Goal: Navigation & Orientation: Find specific page/section

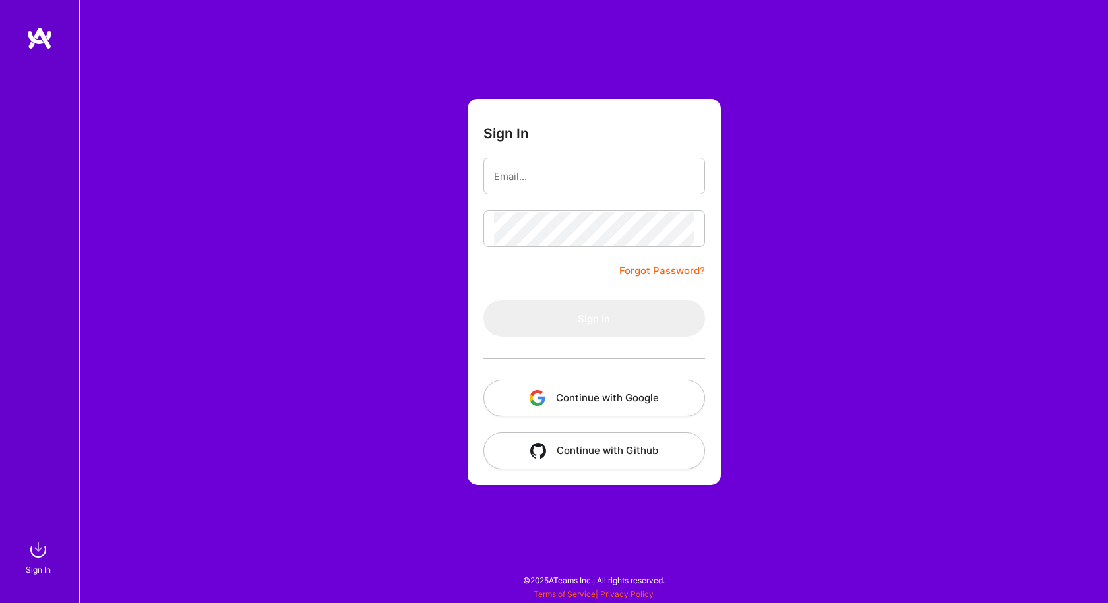
click at [597, 398] on button "Continue with Google" at bounding box center [594, 398] width 222 height 37
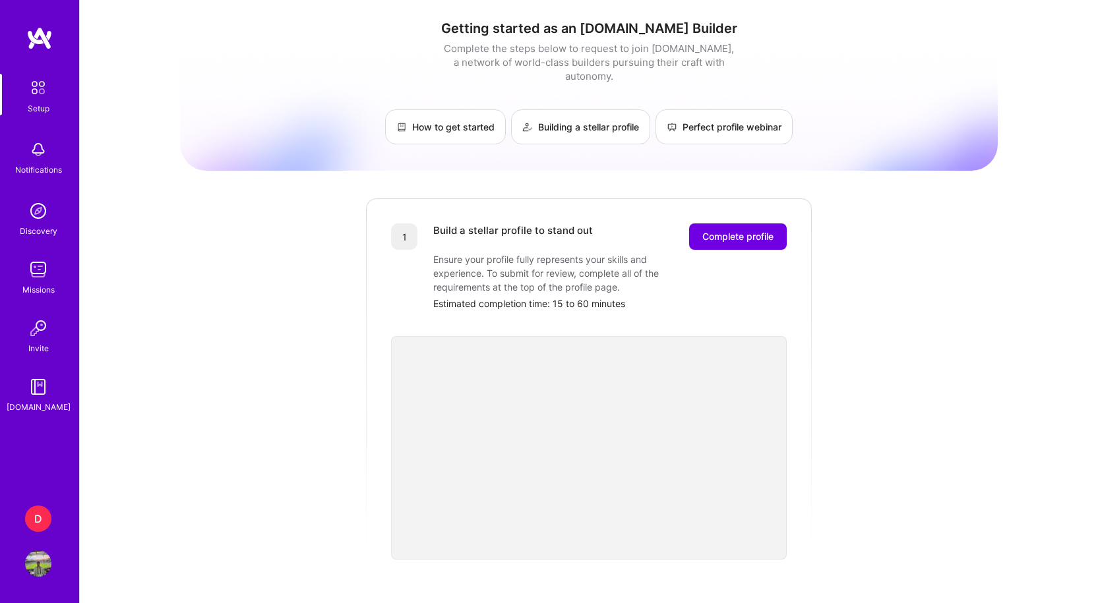
click at [42, 276] on img at bounding box center [38, 269] width 26 height 26
